Goal: Navigation & Orientation: Find specific page/section

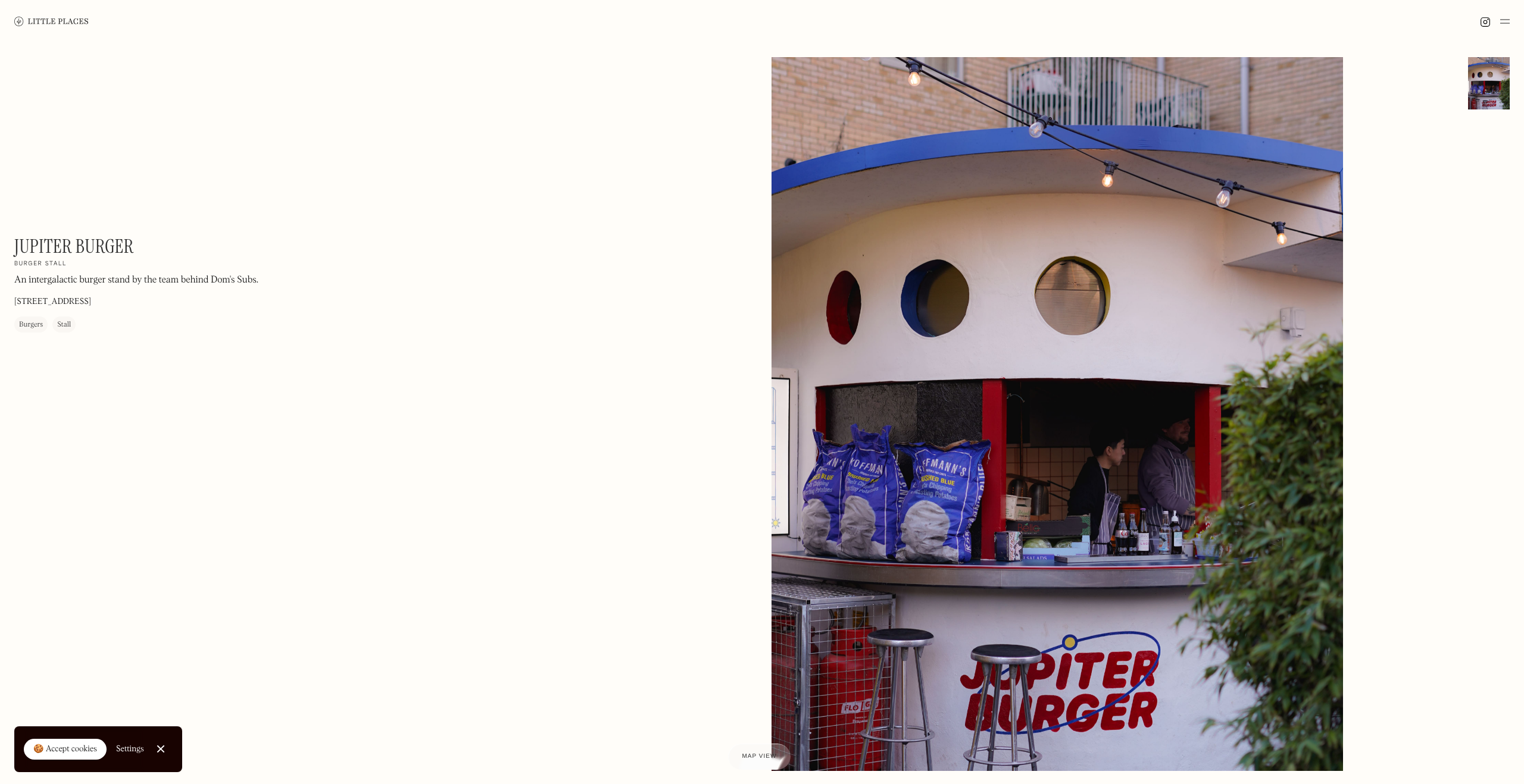
click at [64, 16] on link at bounding box center [51, 21] width 74 height 43
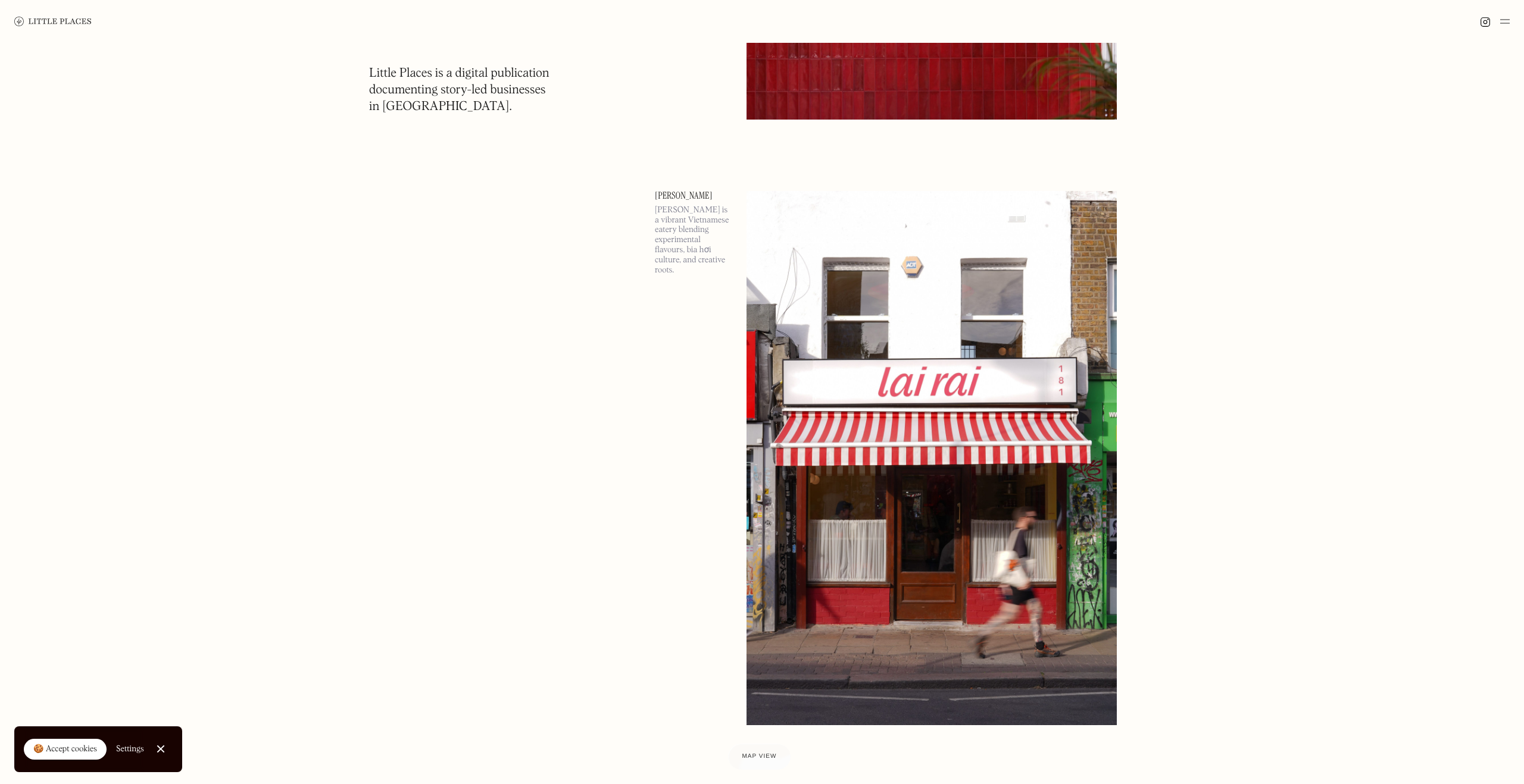
scroll to position [10832, 0]
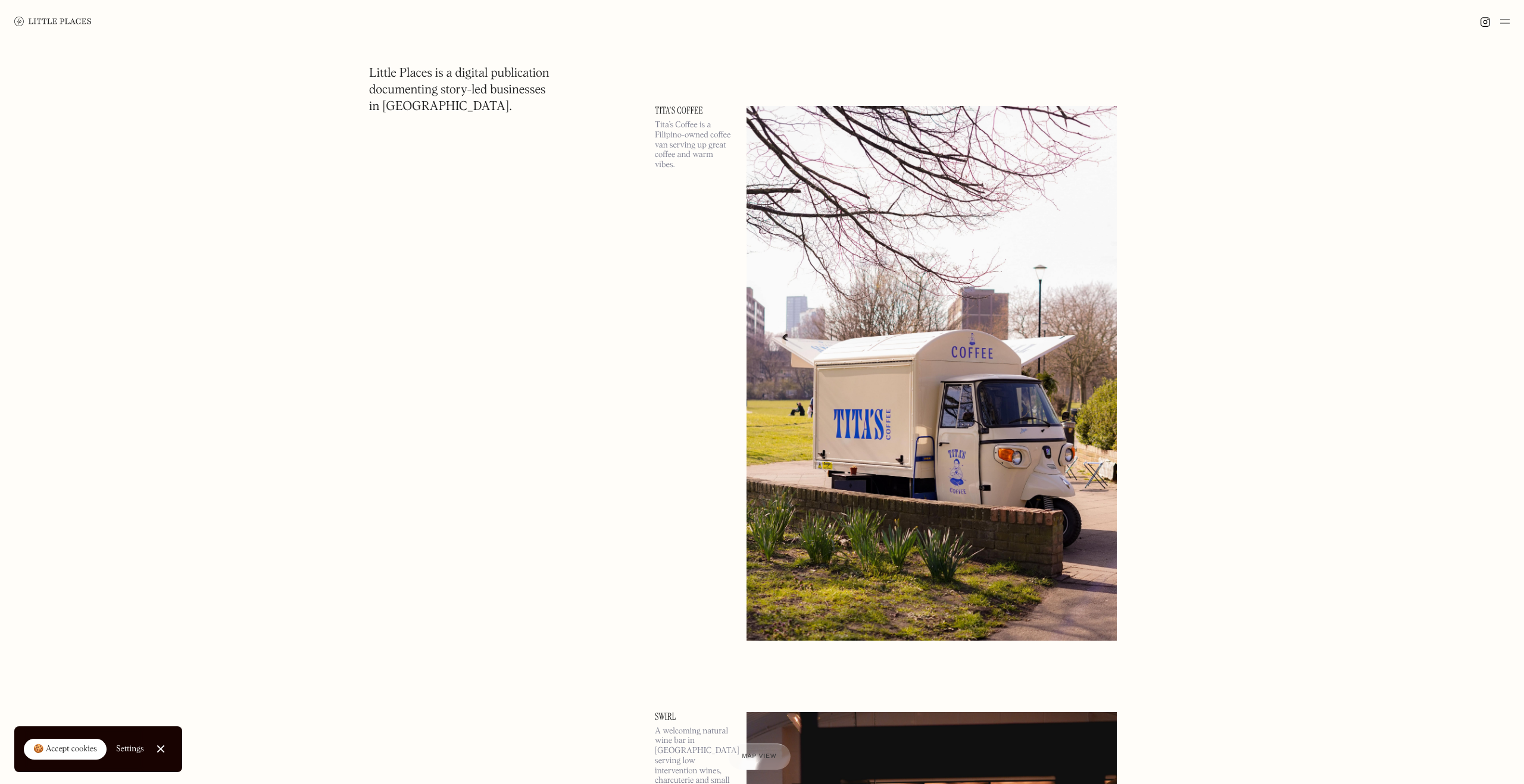
scroll to position [13940, 0]
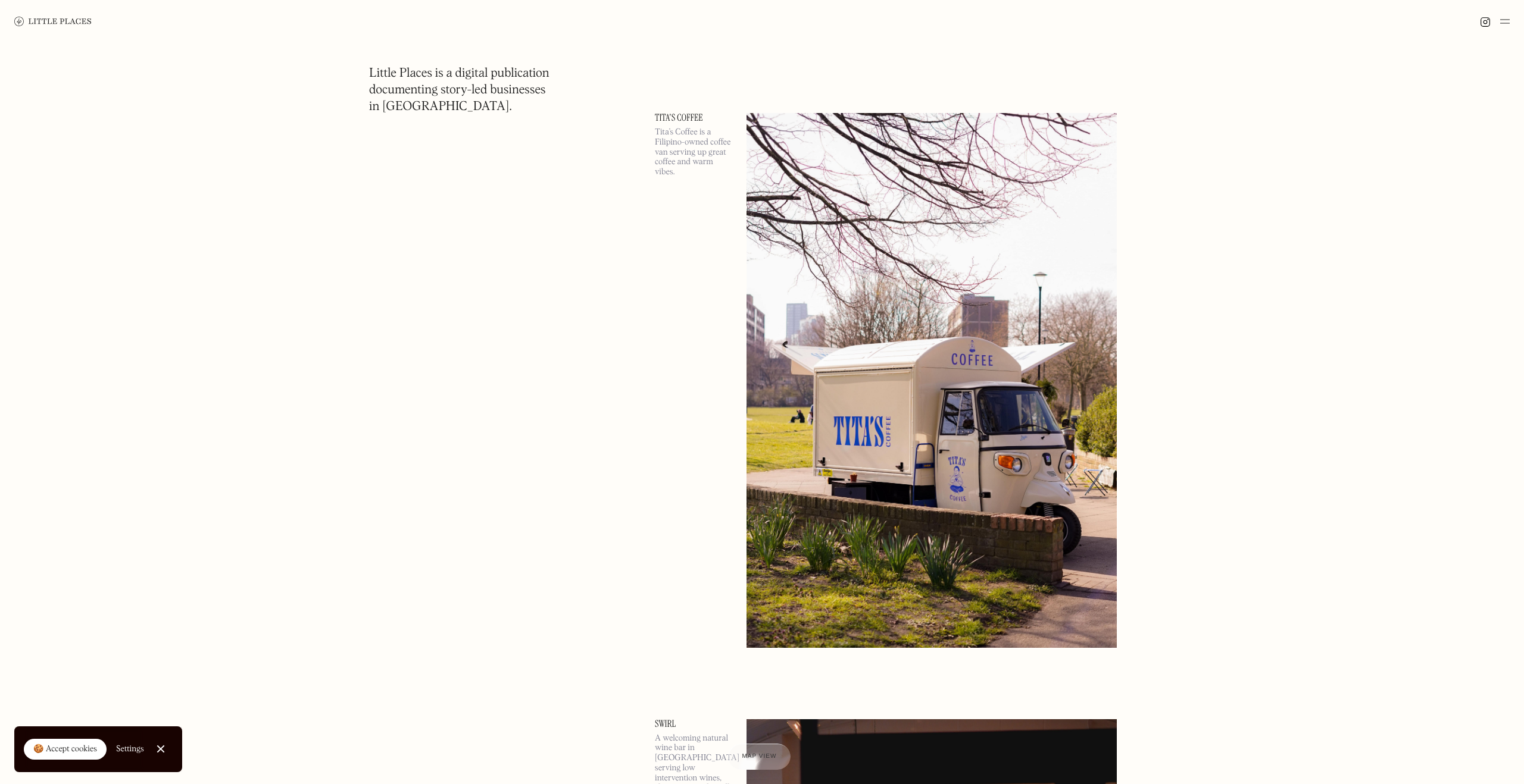
click at [1508, 24] on img at bounding box center [1505, 21] width 9 height 14
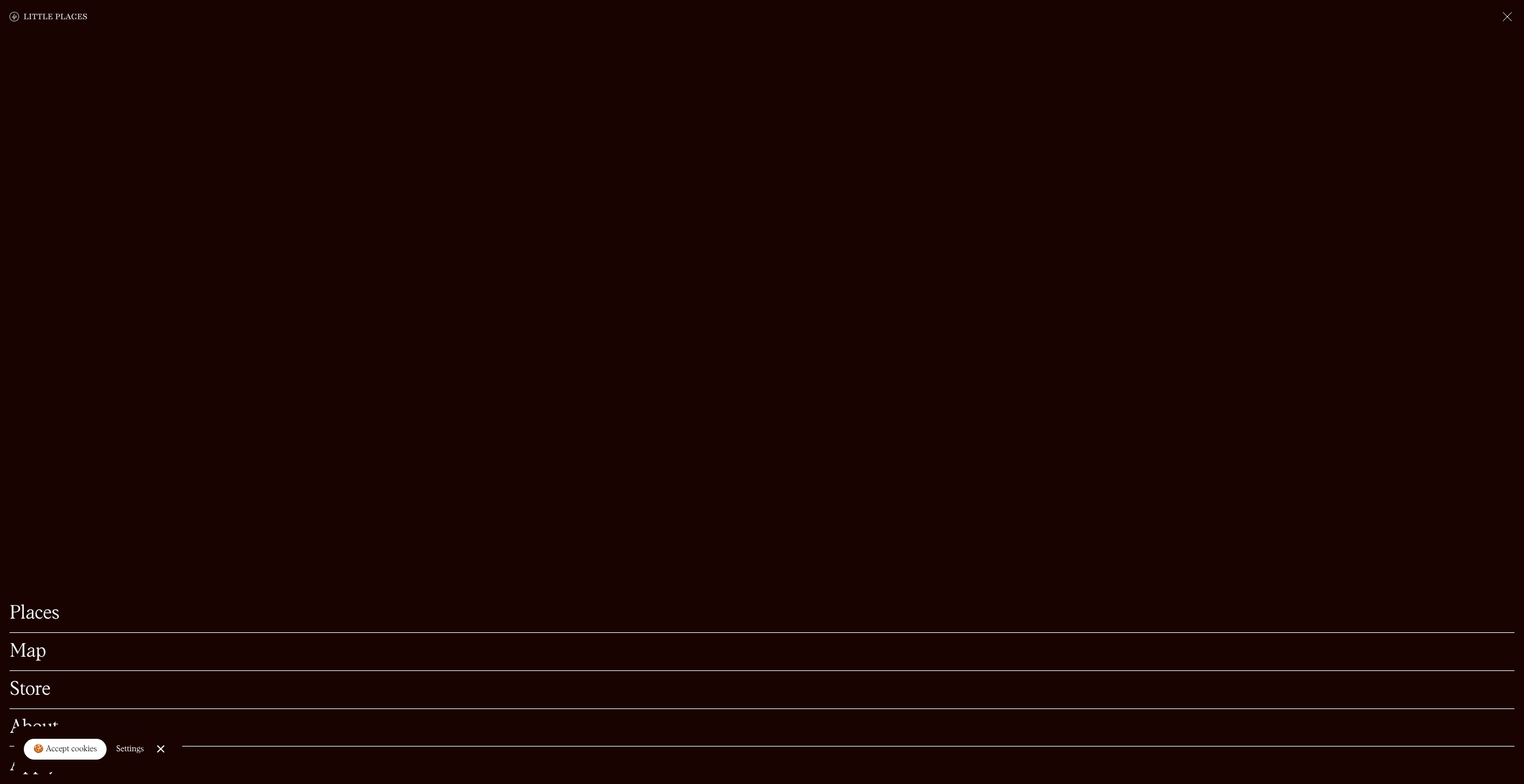
click at [31, 655] on link "Map" at bounding box center [762, 652] width 1505 height 19
